Goal: Transaction & Acquisition: Purchase product/service

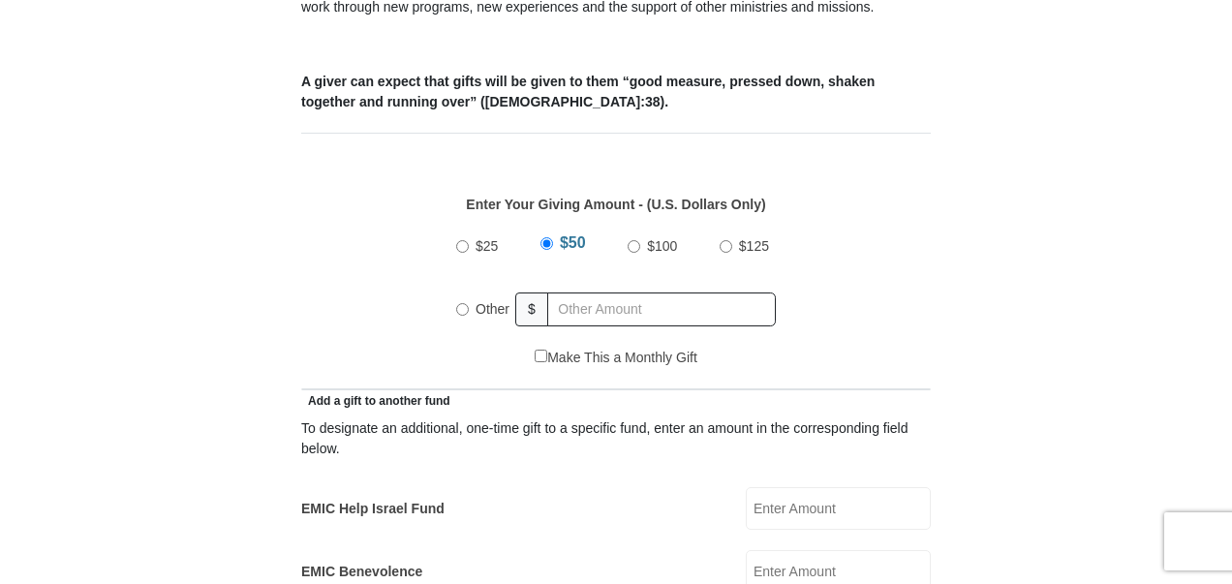
click at [633, 240] on input "$100" at bounding box center [633, 246] width 13 height 13
radio input "true"
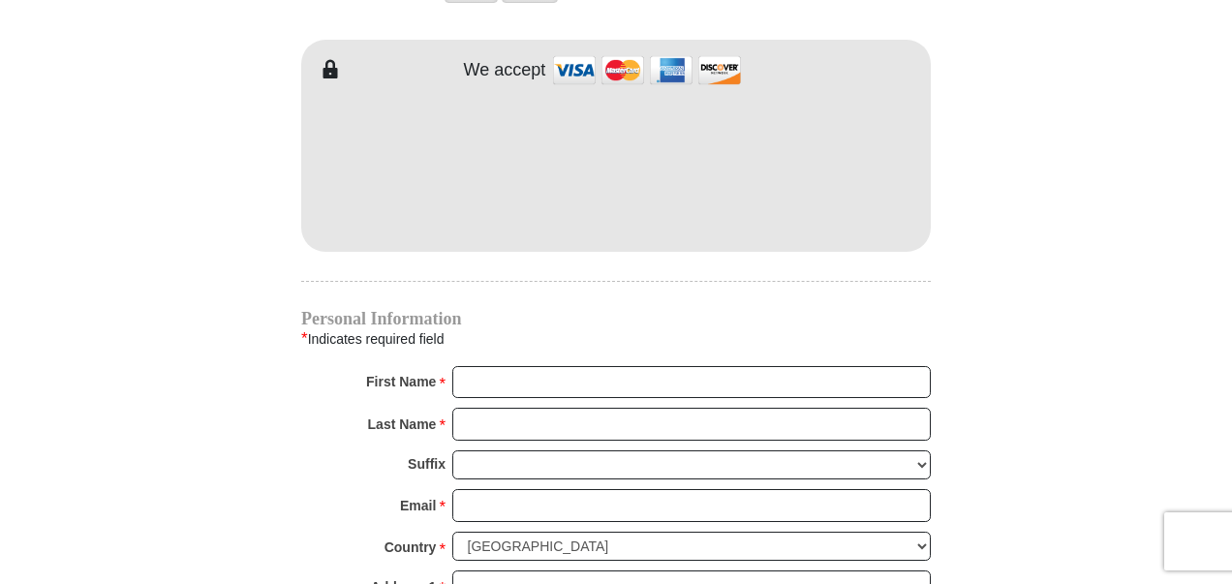
scroll to position [1840, 0]
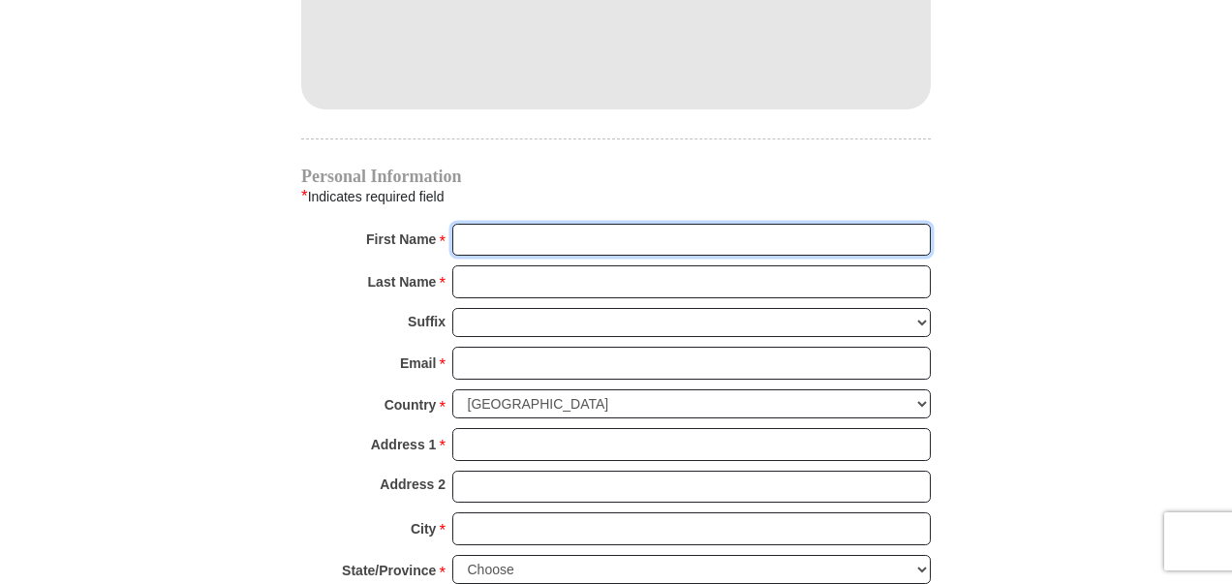
click at [463, 224] on input "First Name *" at bounding box center [691, 240] width 478 height 33
type input "[PERSON_NAME] & [PERSON_NAME]"
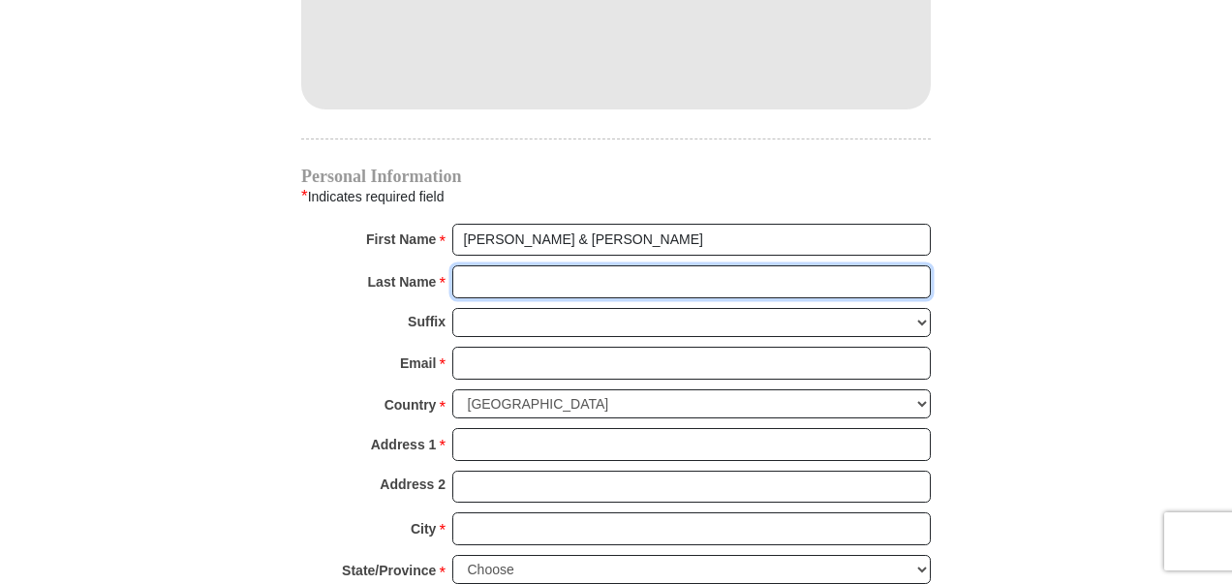
click at [481, 265] on input "Last Name *" at bounding box center [691, 281] width 478 height 33
type input "[PERSON_NAME]"
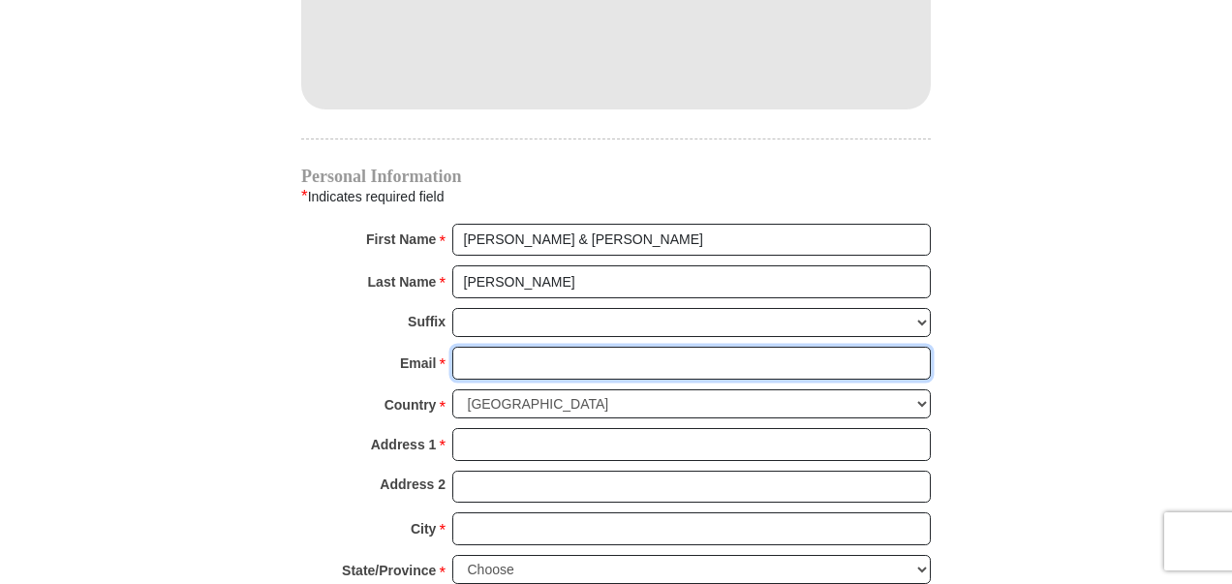
click at [473, 347] on input "Email *" at bounding box center [691, 363] width 478 height 33
type input "[EMAIL_ADDRESS][DOMAIN_NAME]"
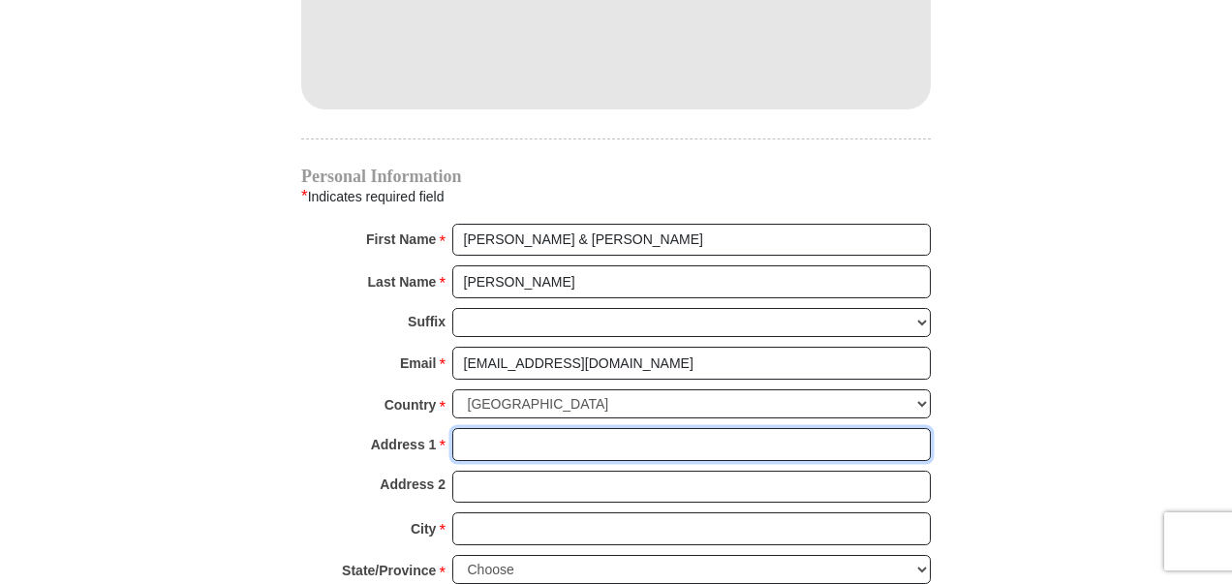
type input "[STREET_ADDRESS]"
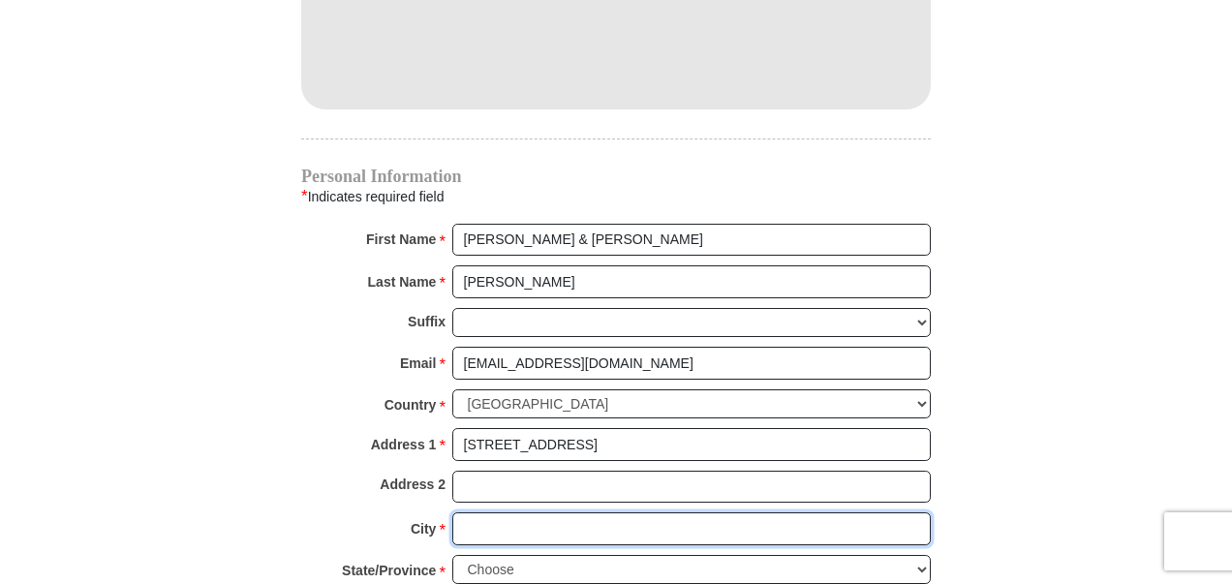
type input "[GEOGRAPHIC_DATA]"
select select "[GEOGRAPHIC_DATA]"
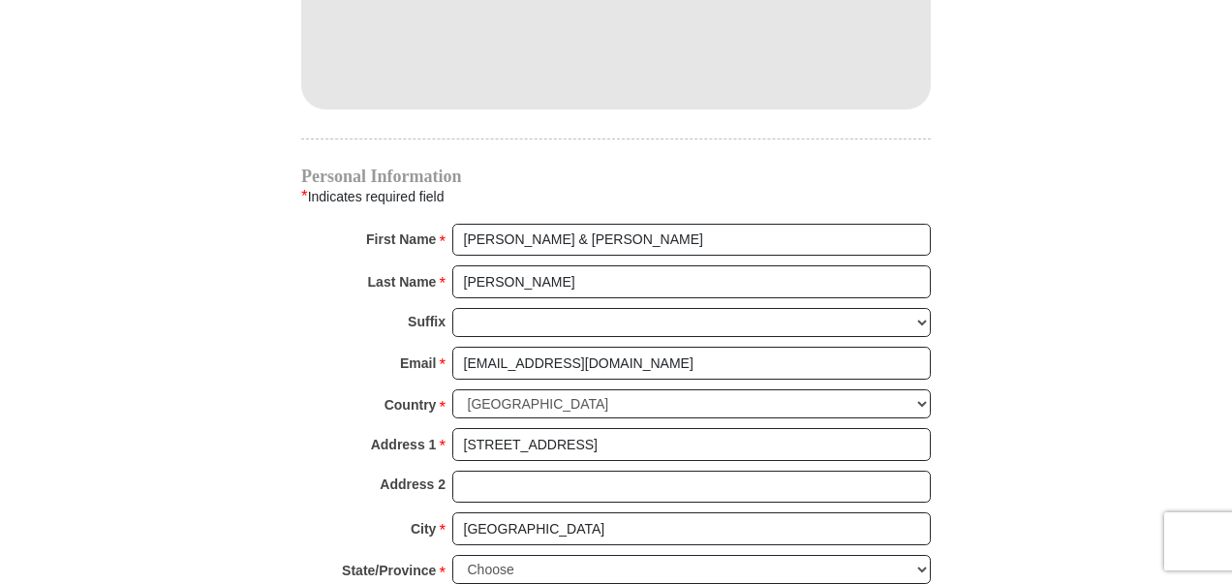
type input "76135-9056"
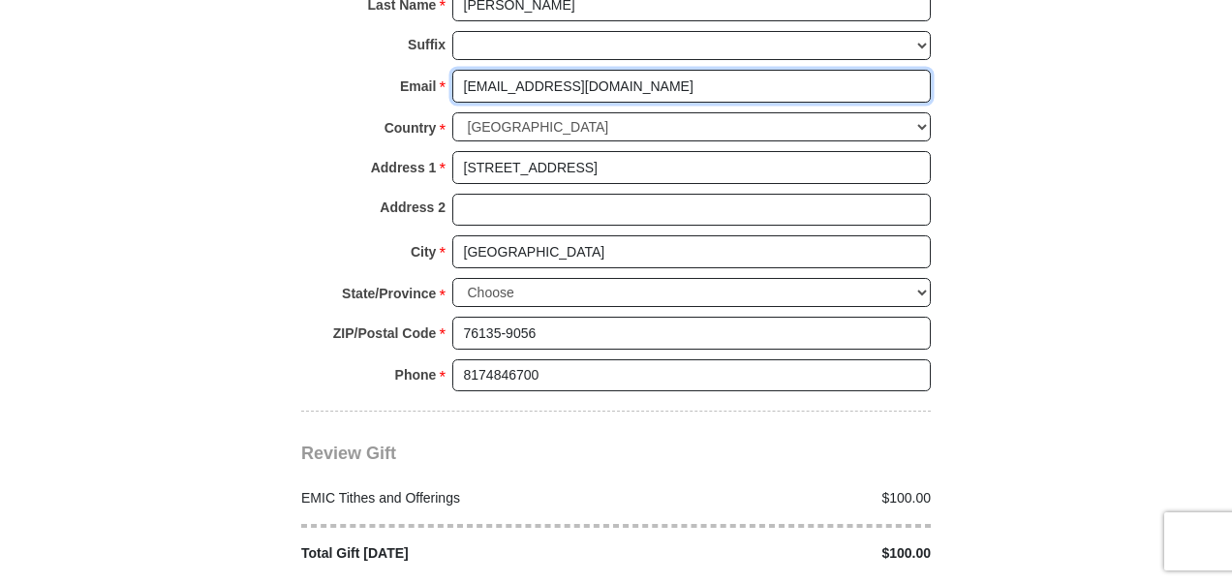
scroll to position [2130, 0]
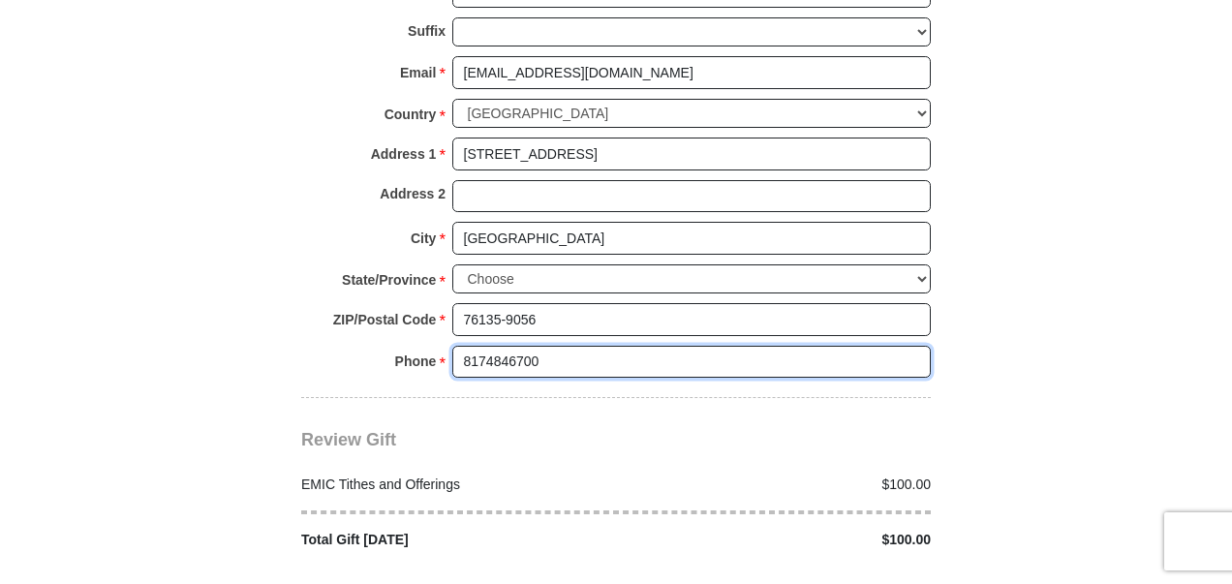
click at [629, 346] on input "8174846700" at bounding box center [691, 362] width 478 height 33
type input "8"
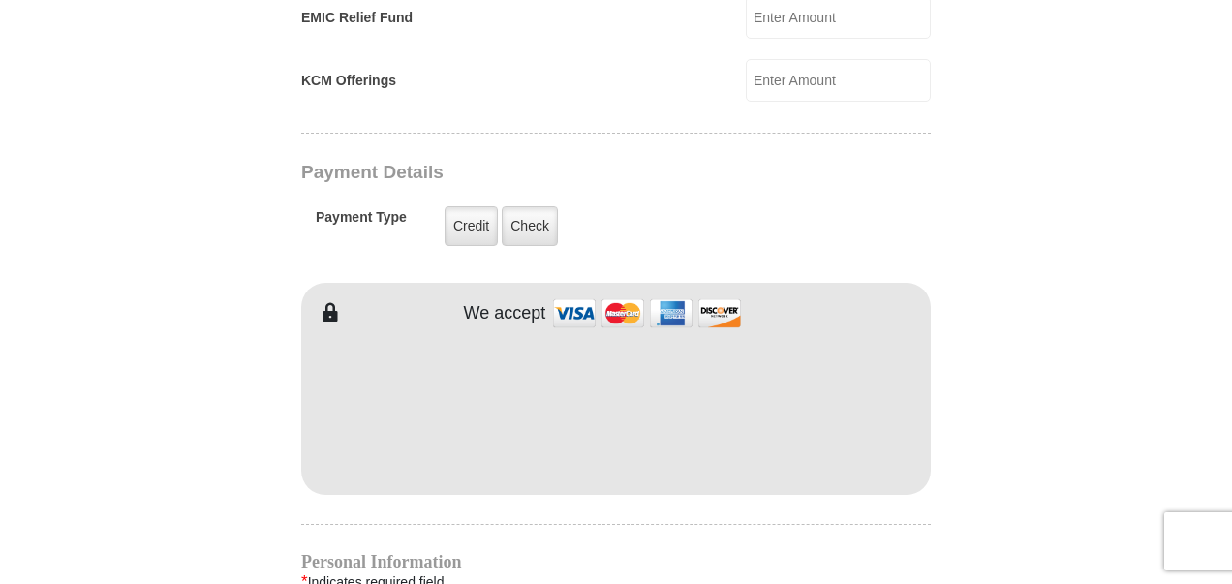
scroll to position [1452, 0]
type input "[PHONE_NUMBER]"
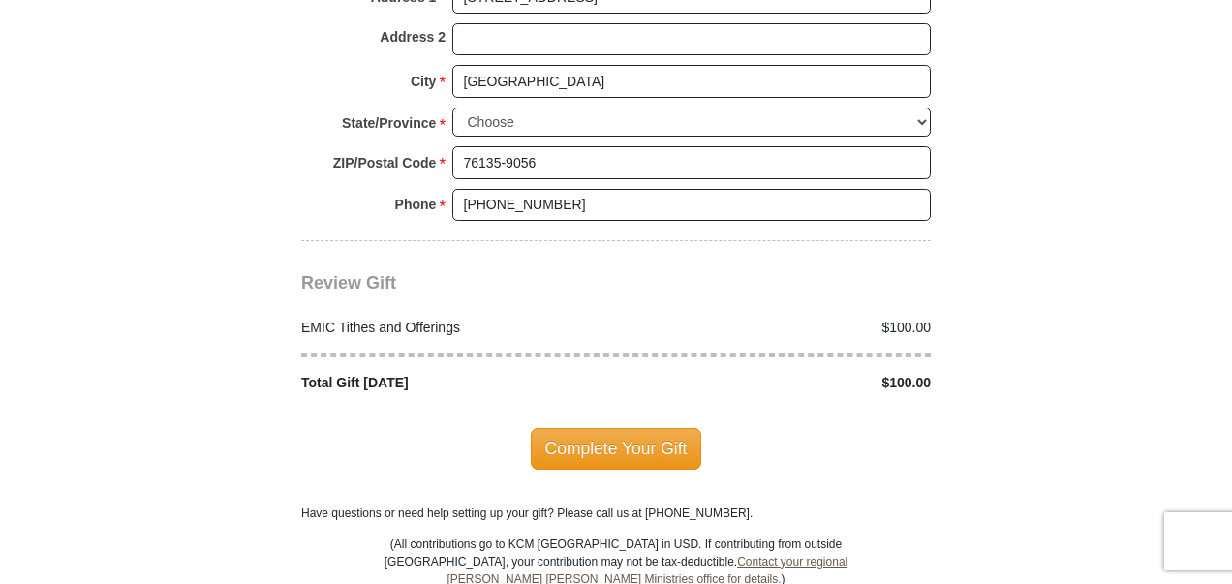
scroll to position [2324, 0]
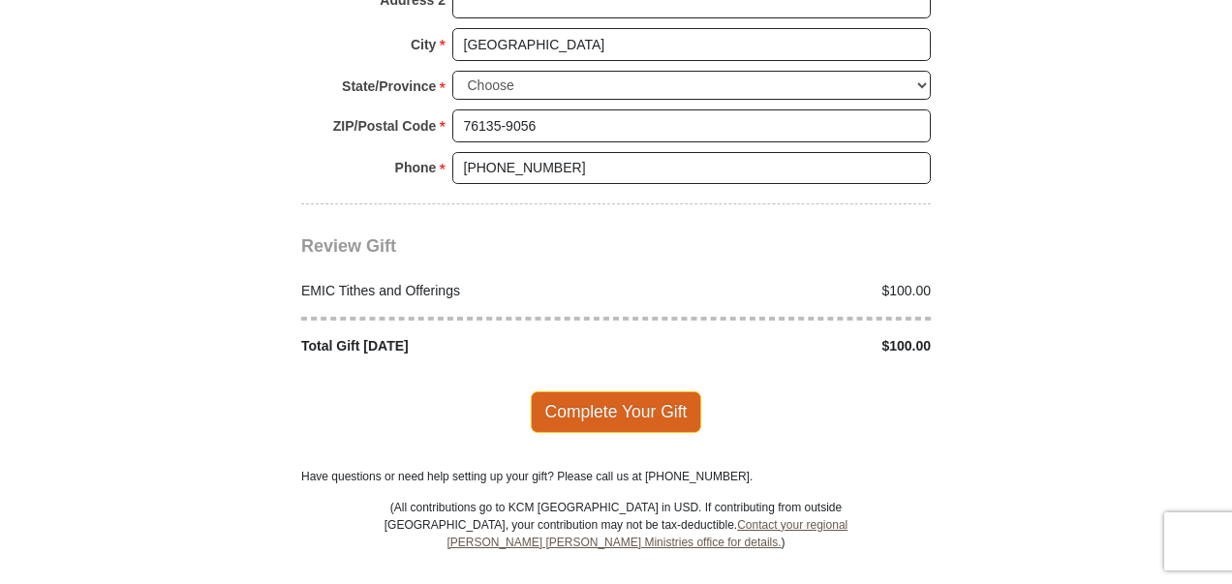
click at [623, 391] on span "Complete Your Gift" at bounding box center [616, 411] width 171 height 41
